Goal: Task Accomplishment & Management: Manage account settings

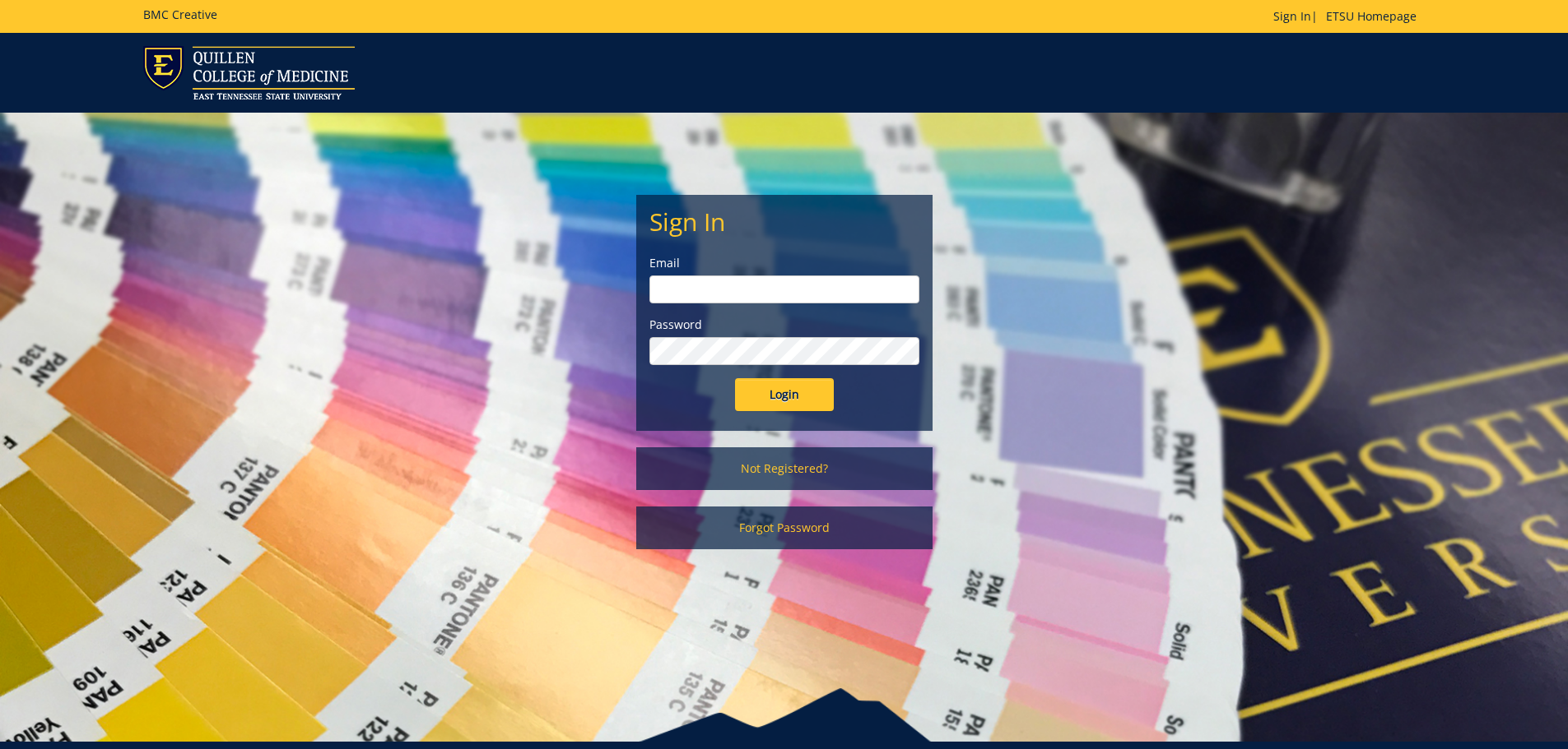
click at [733, 281] on input "email" at bounding box center [784, 289] width 270 height 28
type input "gurama@etsu.edu"
click at [735, 379] on input "Login" at bounding box center [784, 395] width 98 height 33
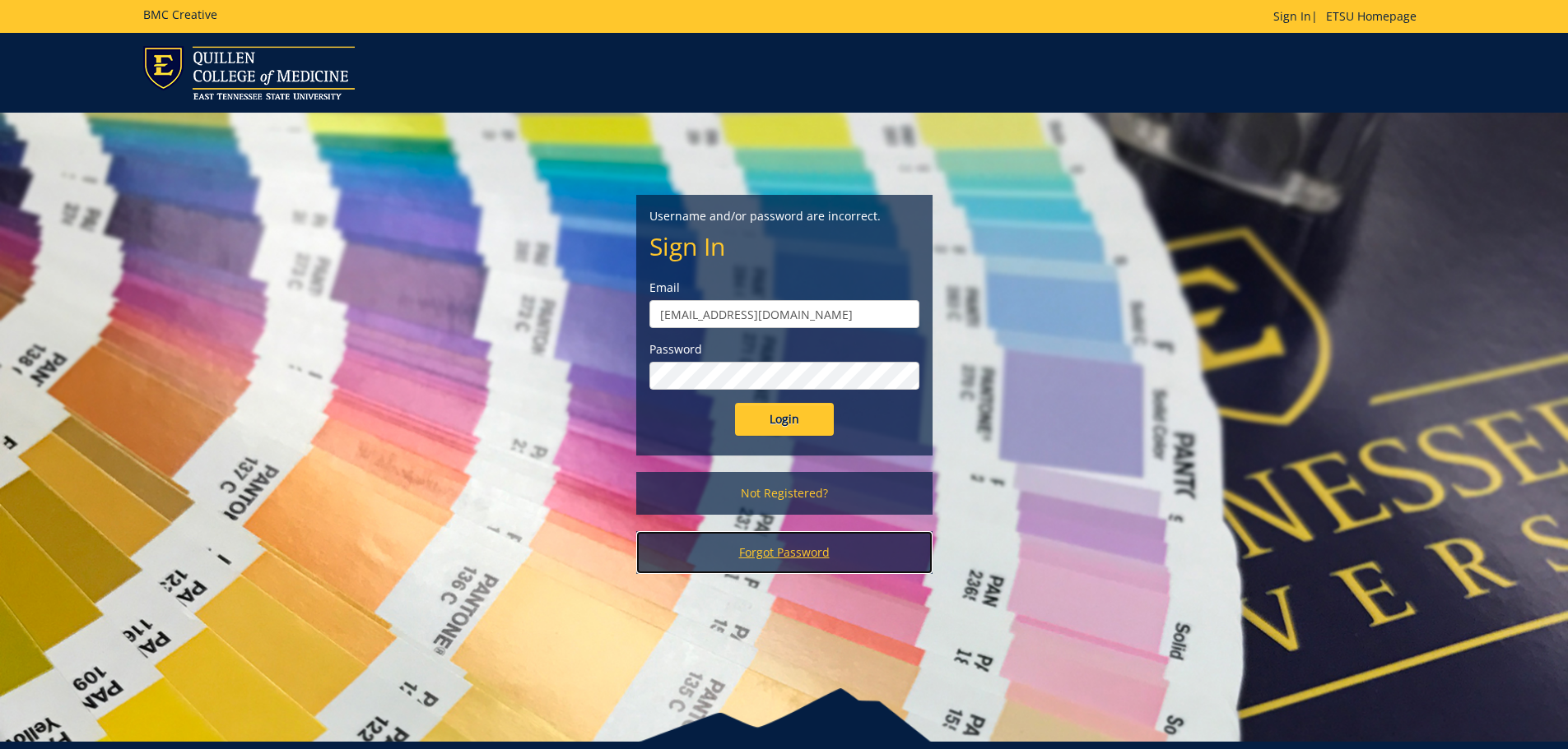
click at [775, 552] on link "Forgot Password" at bounding box center [784, 552] width 296 height 43
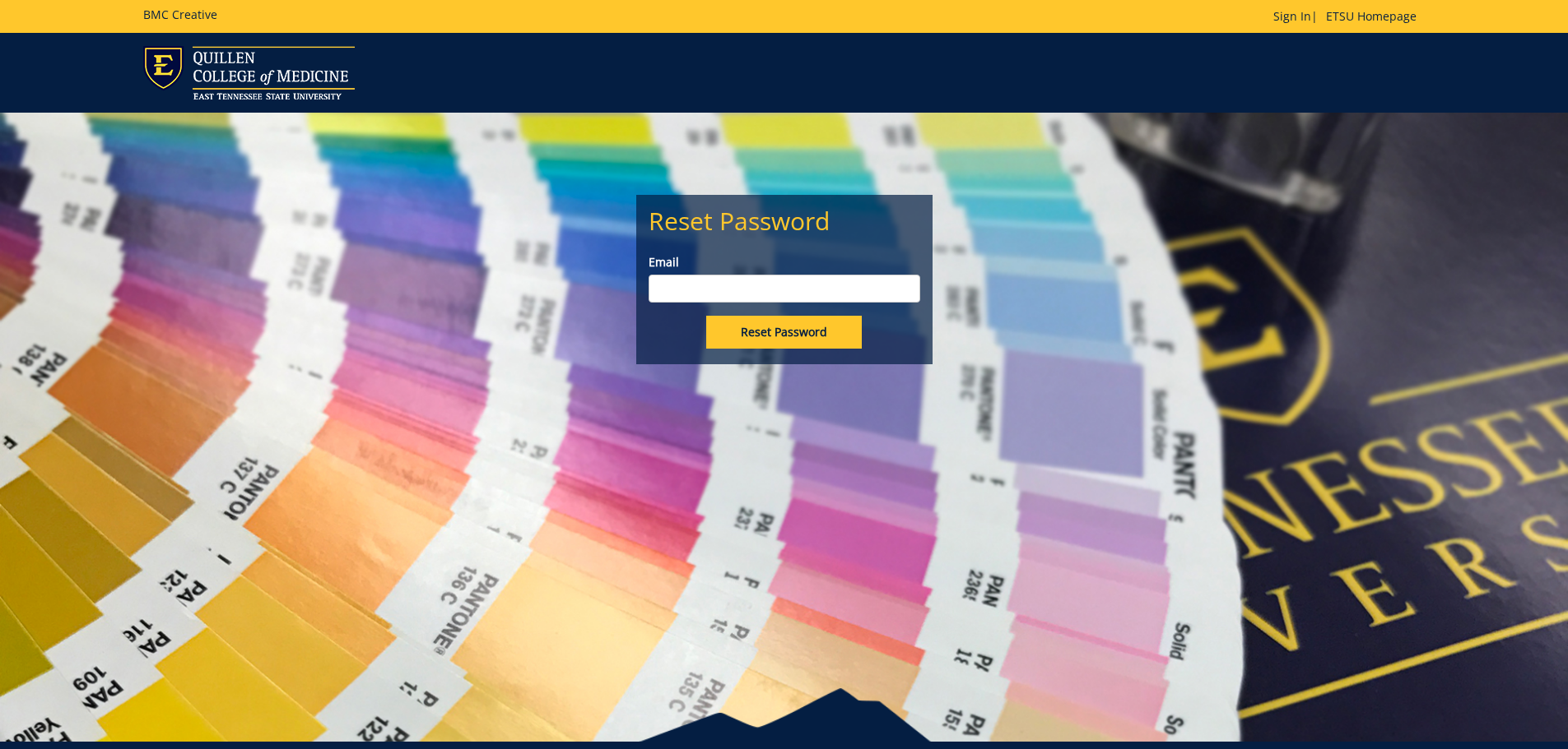
click at [690, 296] on input "Email" at bounding box center [784, 288] width 271 height 28
type input "gurama@etsu.edu"
click at [707, 316] on input "Reset Password" at bounding box center [784, 332] width 156 height 33
